Goal: Transaction & Acquisition: Purchase product/service

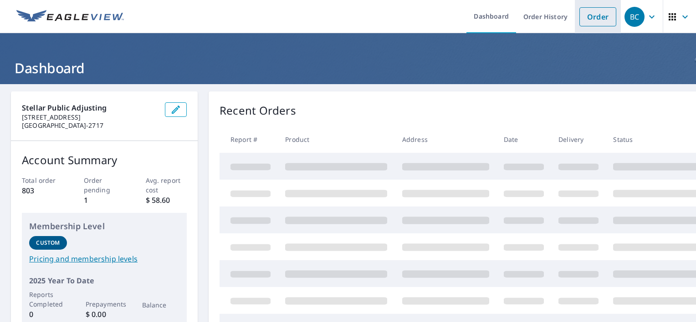
click at [580, 11] on link "Order" at bounding box center [597, 16] width 37 height 19
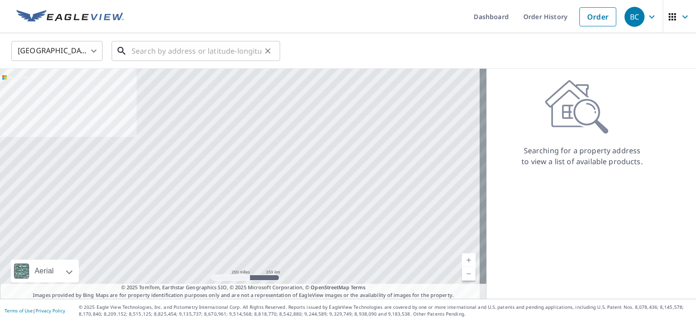
click at [196, 48] on input "text" at bounding box center [197, 51] width 130 height 26
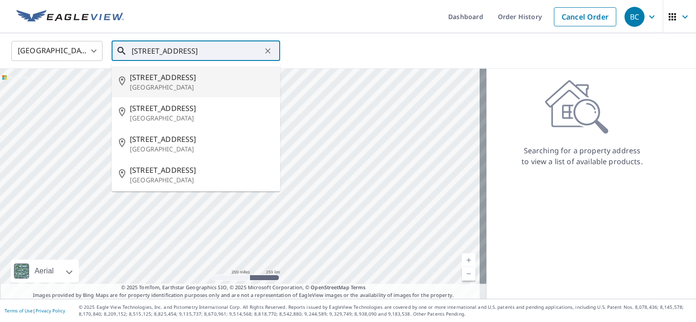
click at [185, 84] on p "[GEOGRAPHIC_DATA]" at bounding box center [201, 87] width 143 height 9
type input "[STREET_ADDRESS]"
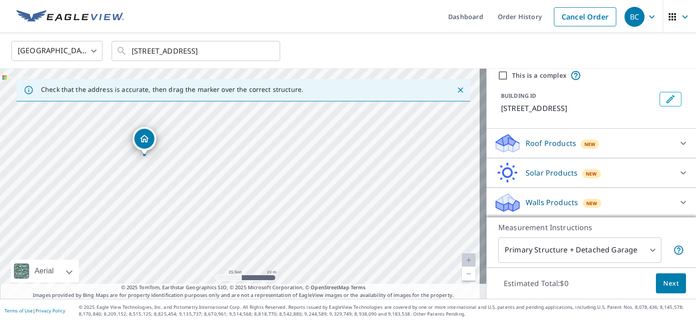
click at [551, 208] on p "Walls Products" at bounding box center [552, 202] width 52 height 11
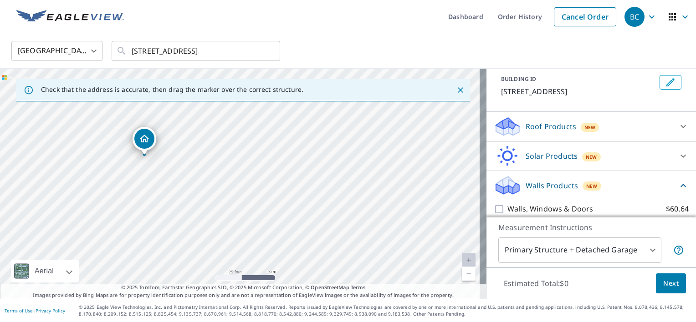
scroll to position [59, 0]
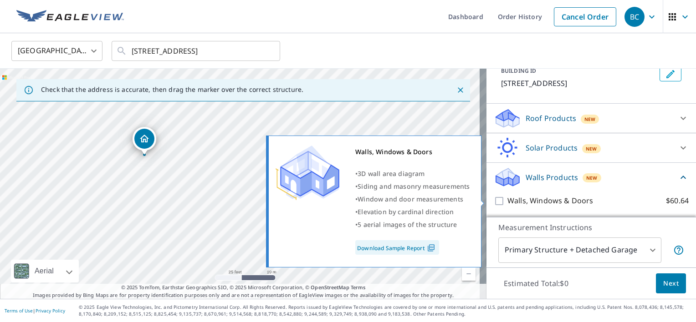
click at [511, 204] on p "Walls, Windows & Doors" at bounding box center [550, 200] width 86 height 11
click at [507, 204] on input "Walls, Windows & Doors $60.64" at bounding box center [501, 201] width 14 height 11
checkbox input "true"
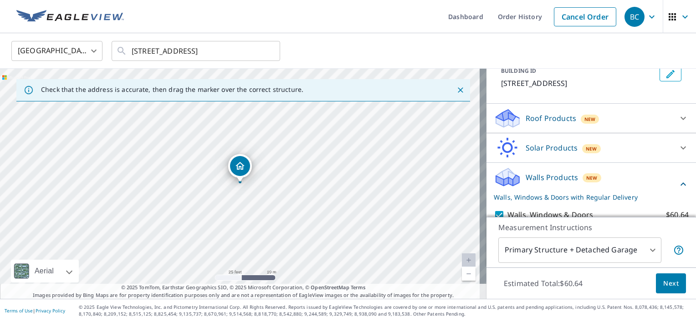
click at [661, 274] on button "Next" at bounding box center [671, 284] width 30 height 20
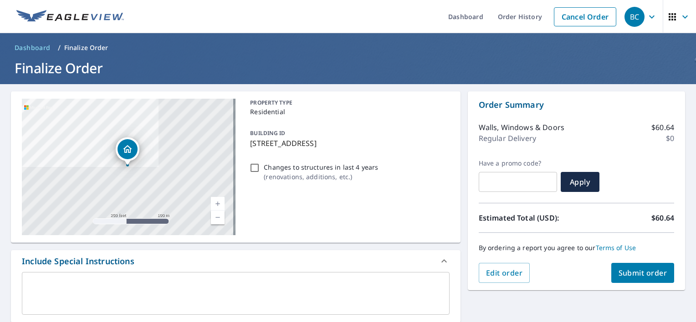
click at [628, 270] on span "Submit order" at bounding box center [642, 273] width 49 height 10
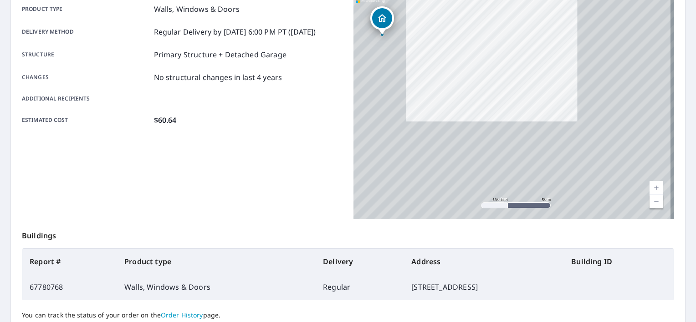
scroll to position [137, 0]
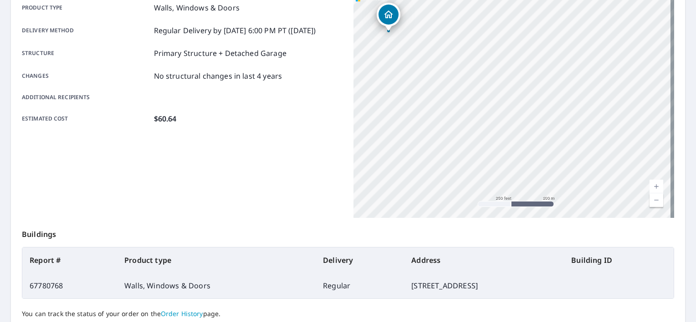
click at [307, 156] on div "Product type Walls, Windows & Doors Delivery method Regular Delivery by [DATE] …" at bounding box center [182, 104] width 321 height 228
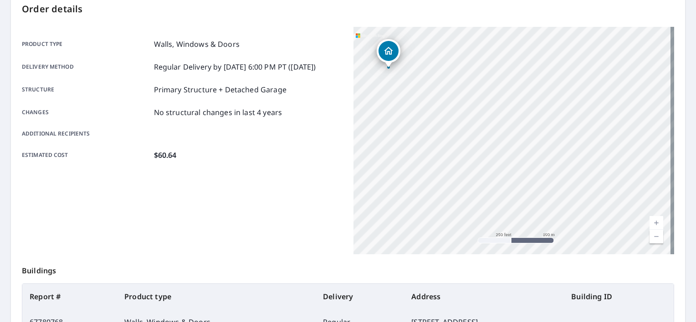
scroll to position [0, 0]
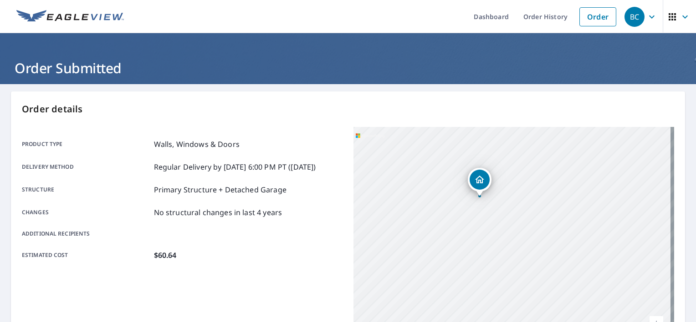
drag, startPoint x: 438, startPoint y: 169, endPoint x: 525, endPoint y: 197, distance: 91.9
click at [525, 197] on div "[STREET_ADDRESS]" at bounding box center [513, 241] width 321 height 228
